Goal: Task Accomplishment & Management: Manage account settings

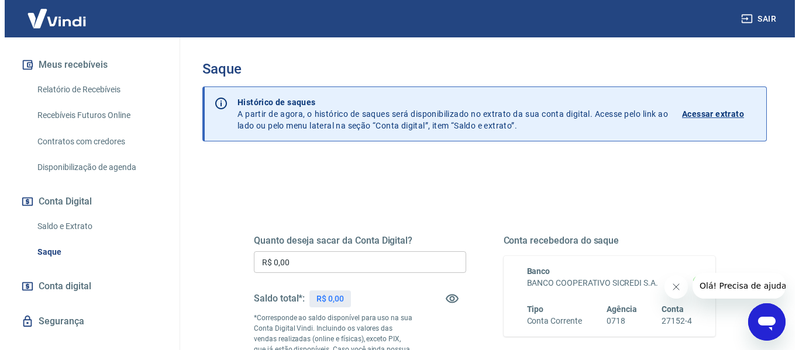
scroll to position [260, 0]
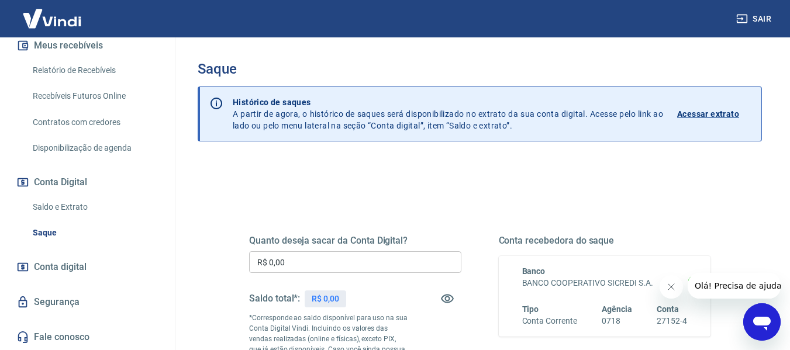
click at [47, 303] on link "Segurança" at bounding box center [87, 303] width 147 height 26
